Goal: Navigation & Orientation: Find specific page/section

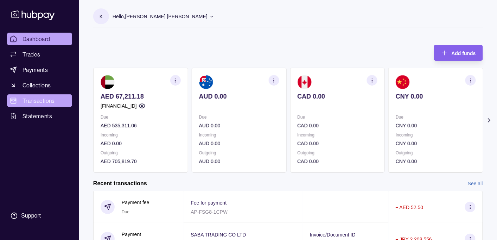
click at [41, 101] on span "Transactions" at bounding box center [38, 101] width 32 height 8
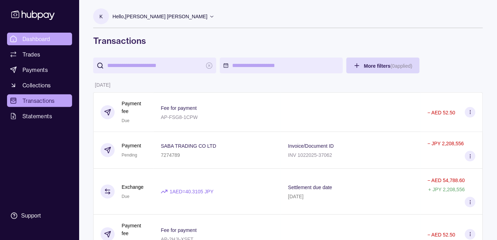
click at [38, 38] on span "Dashboard" at bounding box center [36, 39] width 28 height 8
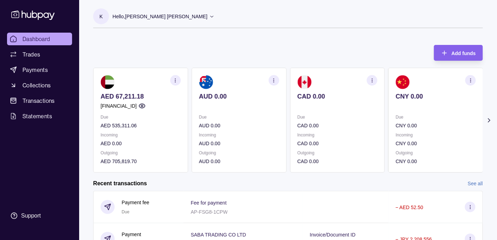
click at [144, 14] on p "Hello, [PERSON_NAME] [PERSON_NAME]" at bounding box center [159, 17] width 95 height 8
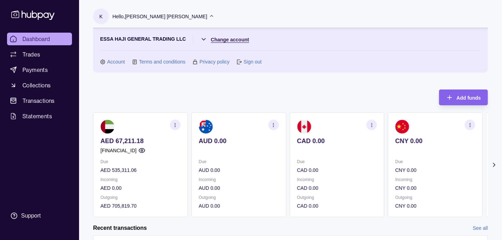
click at [231, 35] on html "Dashboard Trades Payments Collections Transactions Statements Support K Hello, …" at bounding box center [251, 209] width 502 height 419
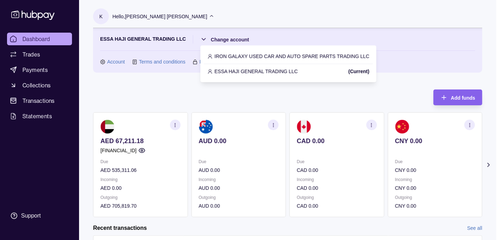
click at [257, 56] on p "IRON GALAXY USED CAR AND AUTO SPARE PARTS TRADING LLC" at bounding box center [292, 56] width 155 height 8
